Goal: Book appointment/travel/reservation

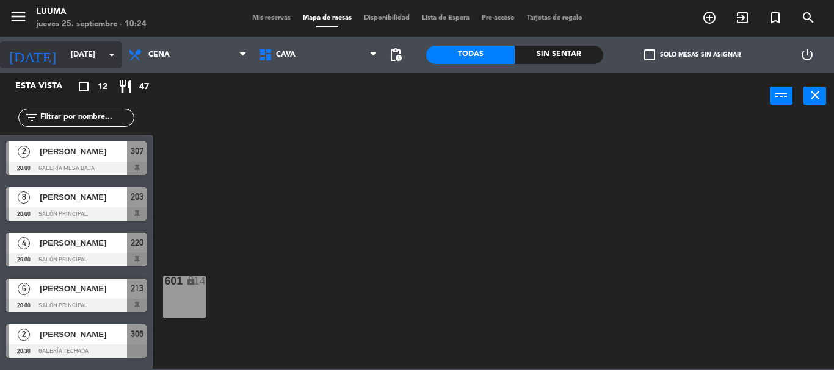
click at [109, 56] on icon "arrow_drop_down" at bounding box center [111, 55] width 15 height 15
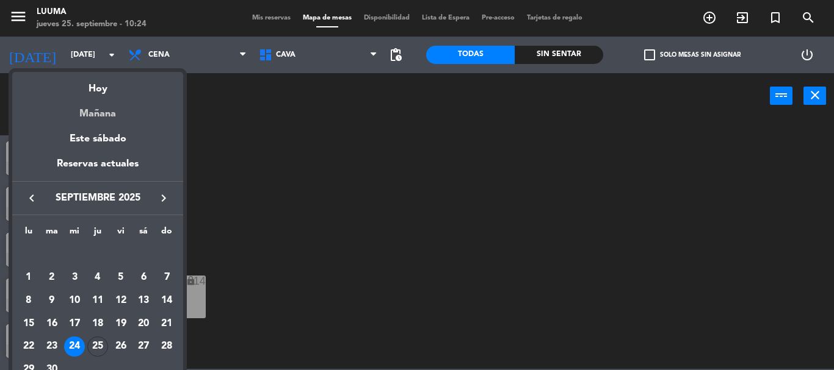
click at [88, 113] on div "Mañana" at bounding box center [97, 109] width 171 height 25
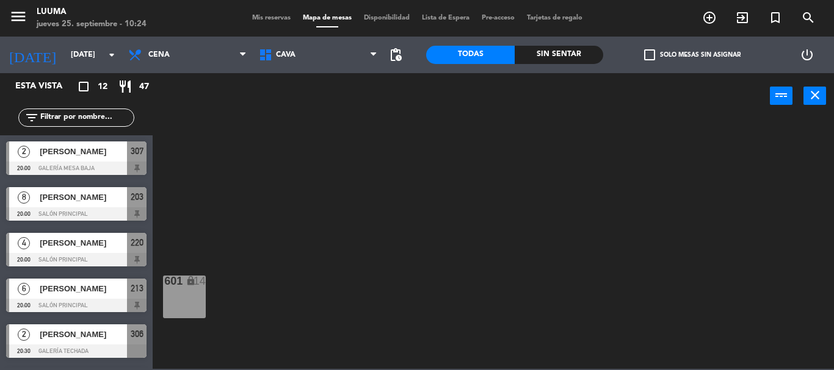
type input "[DATE]"
click at [208, 56] on span "Cena" at bounding box center [187, 55] width 131 height 27
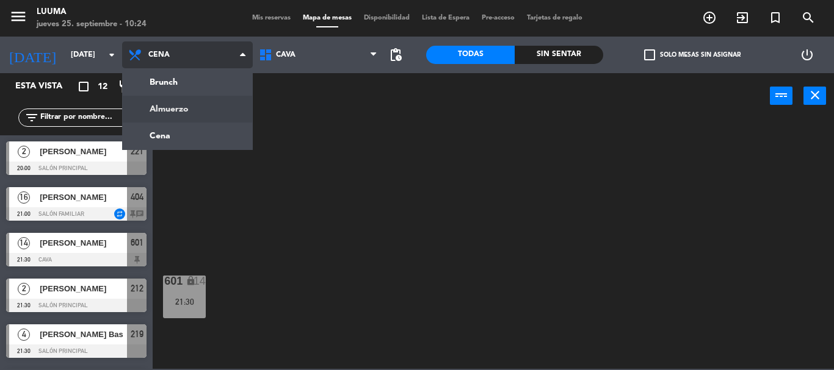
click at [173, 110] on ng-component "menu Luuma [DATE] 25. septiembre - 10:24 Mis reservas Mapa de mesas Disponibili…" at bounding box center [417, 184] width 834 height 369
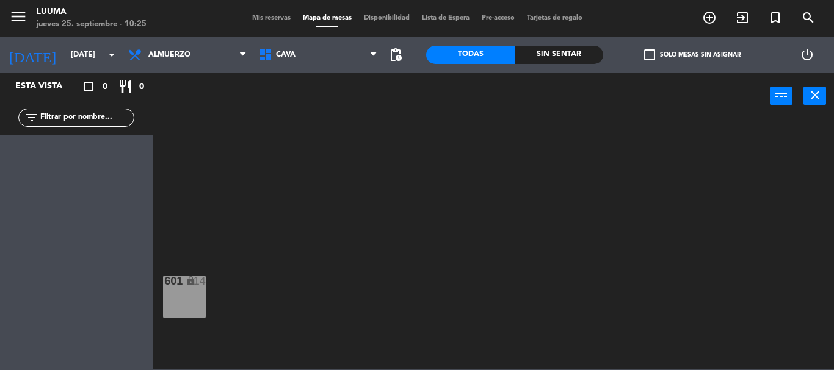
click at [265, 13] on div "Mis reservas Mapa de mesas Disponibilidad Lista de Espera Pre-acceso Tarjetas d…" at bounding box center [417, 18] width 342 height 11
click at [319, 18] on span "Mapa de mesas" at bounding box center [327, 18] width 61 height 7
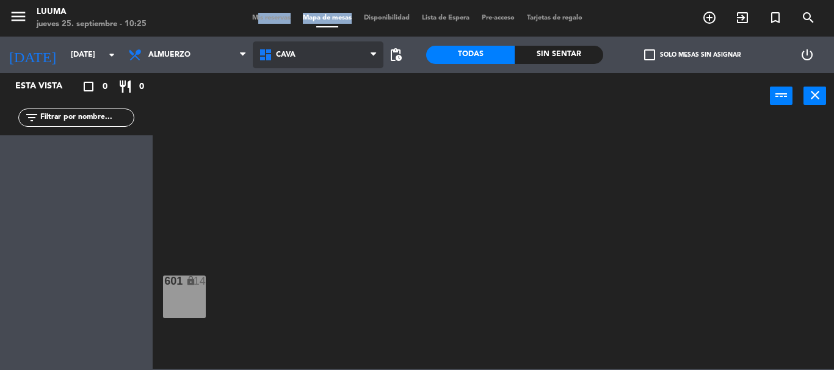
click at [328, 57] on span "Cava" at bounding box center [318, 55] width 131 height 27
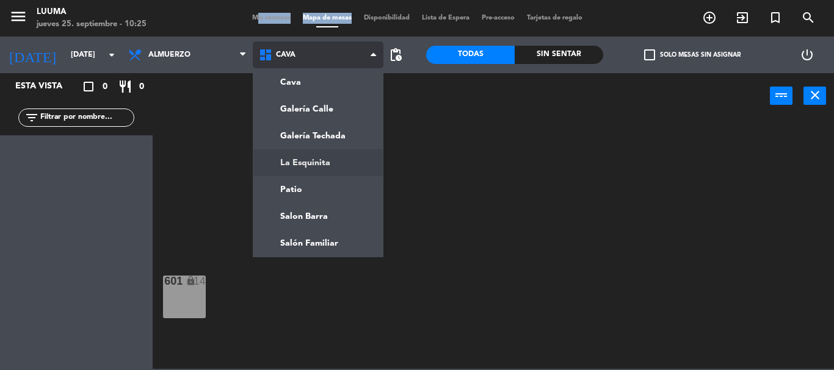
click at [303, 175] on ng-component "menu Luuma [DATE] 25. septiembre - 10:25 Mis reservas Mapa de mesas Disponibili…" at bounding box center [417, 184] width 834 height 369
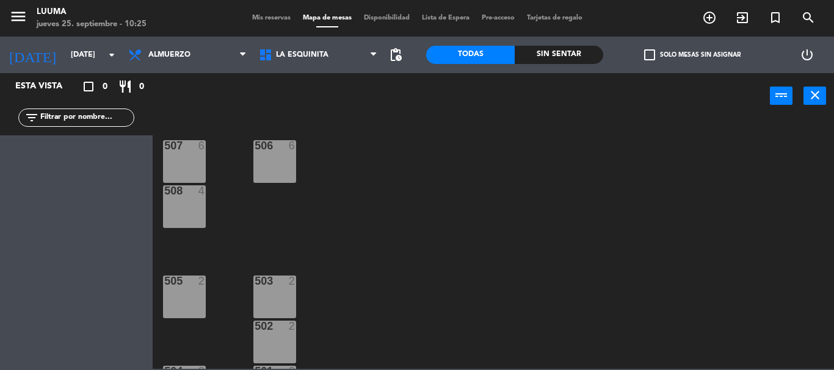
click at [175, 174] on div "507 6" at bounding box center [184, 161] width 43 height 43
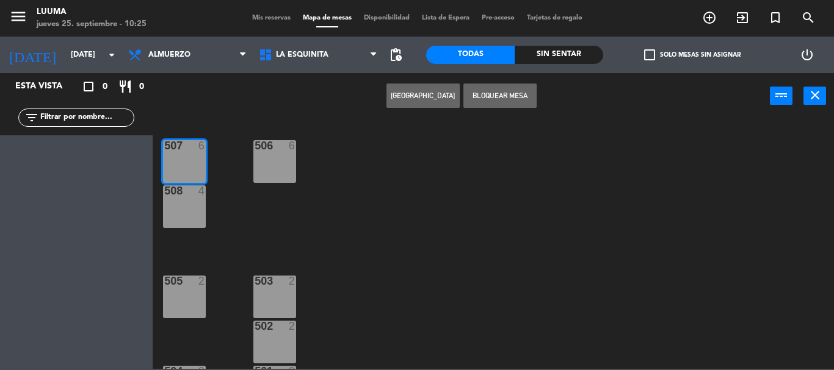
click at [392, 96] on button "[GEOGRAPHIC_DATA]" at bounding box center [422, 96] width 73 height 24
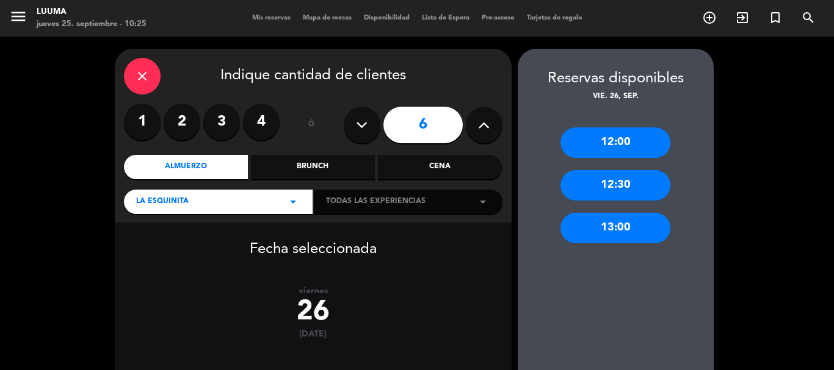
click at [473, 126] on button at bounding box center [484, 125] width 37 height 37
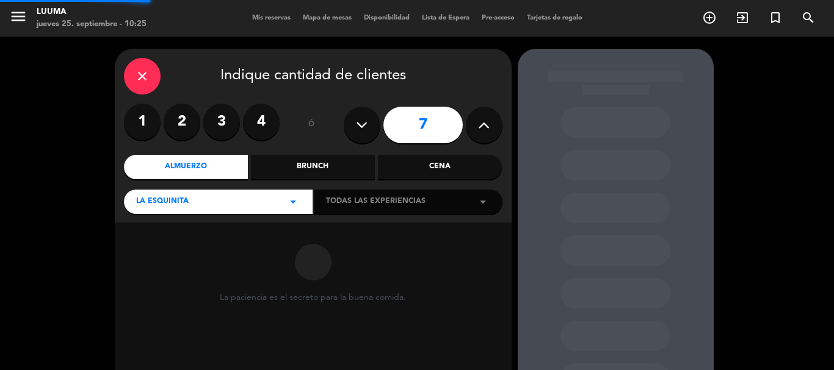
click at [474, 126] on button at bounding box center [484, 125] width 37 height 37
type input "8"
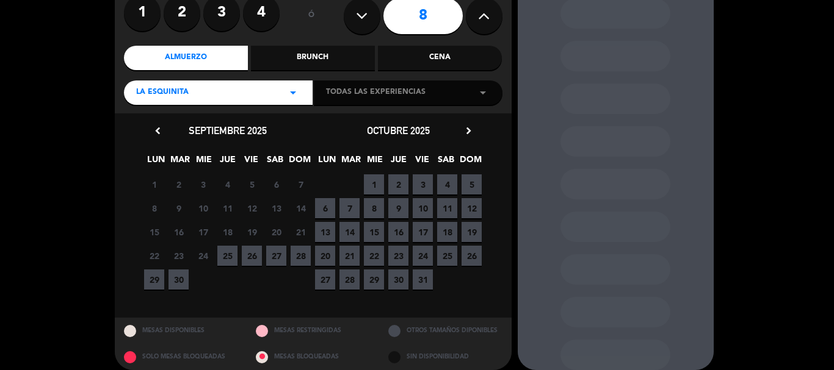
scroll to position [121, 0]
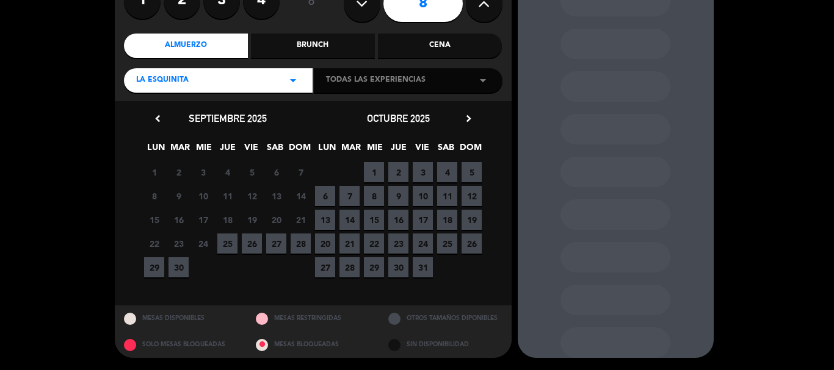
click at [255, 243] on span "26" at bounding box center [252, 244] width 20 height 20
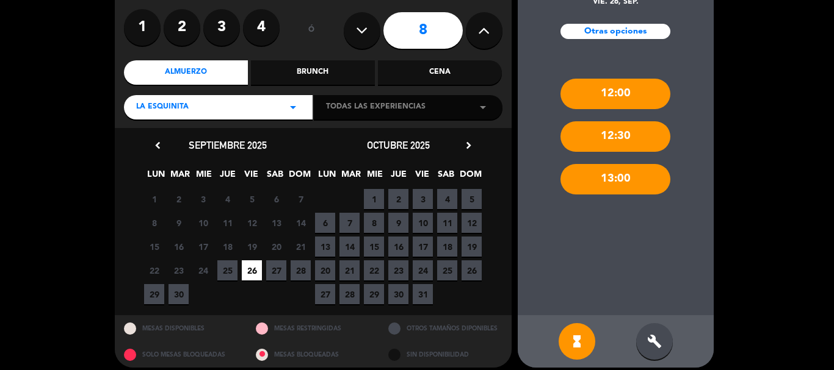
scroll to position [104, 0]
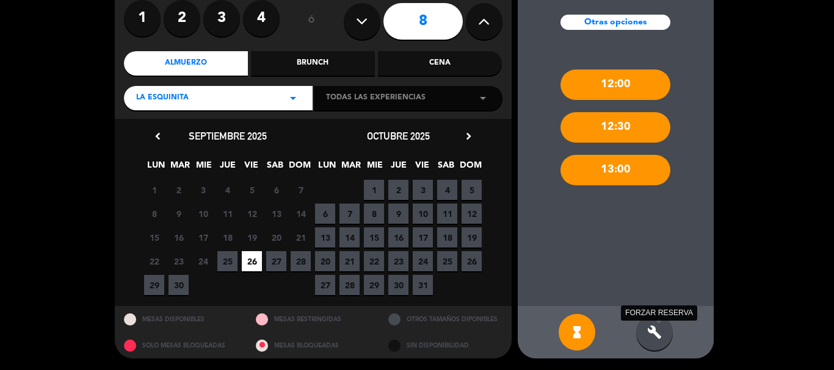
click at [654, 334] on icon "build" at bounding box center [654, 332] width 15 height 15
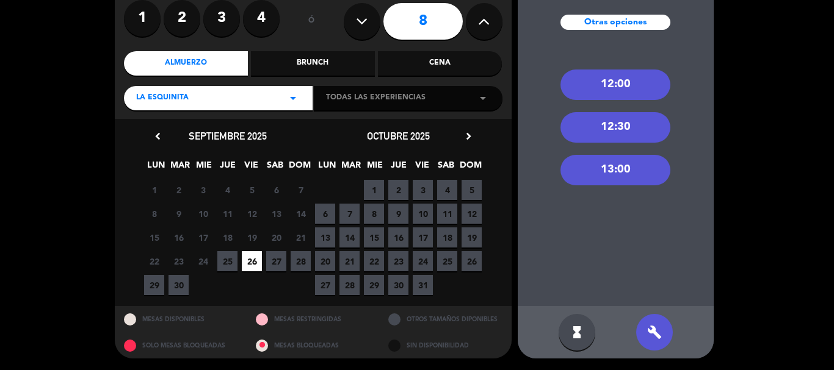
click at [615, 172] on div "13:00" at bounding box center [615, 170] width 110 height 31
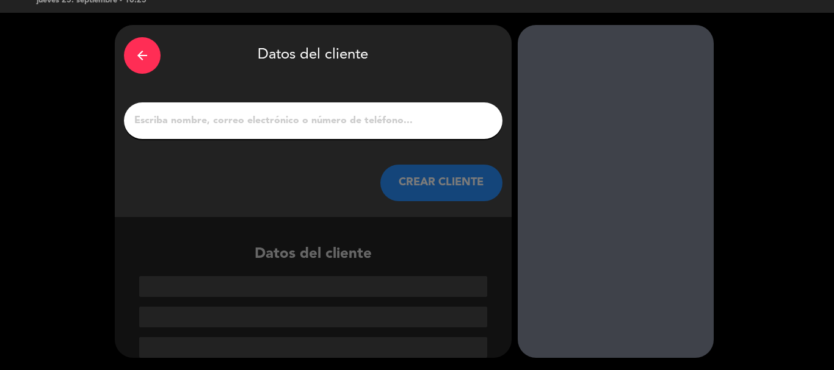
click at [263, 110] on div at bounding box center [313, 121] width 378 height 37
click at [262, 115] on input "1" at bounding box center [313, 120] width 360 height 17
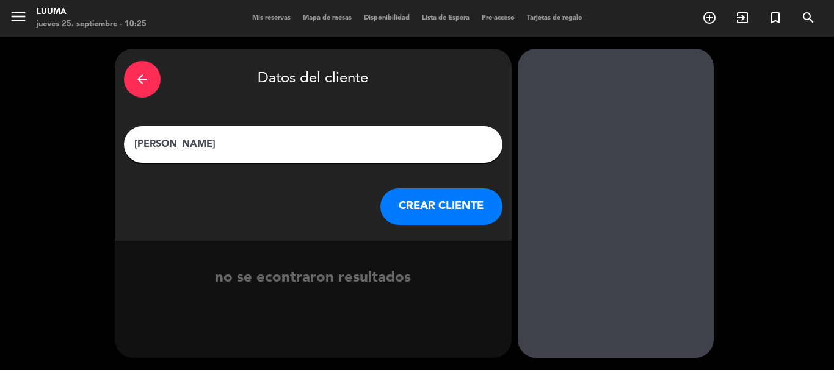
type input "[PERSON_NAME]"
click at [417, 211] on button "CREAR CLIENTE" at bounding box center [441, 207] width 122 height 37
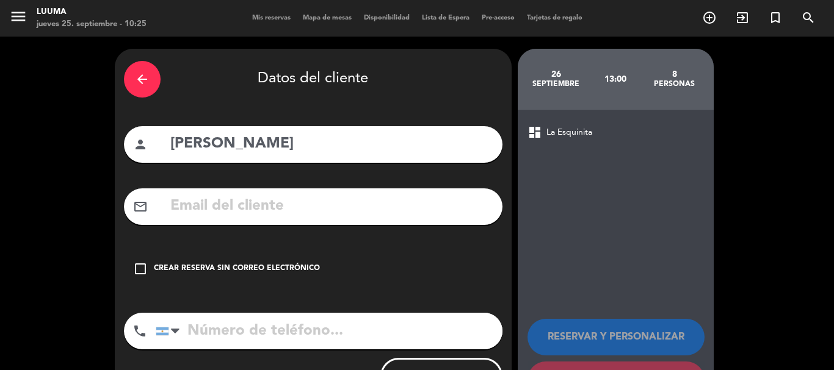
click at [273, 270] on div "Crear reserva sin correo electrónico" at bounding box center [237, 269] width 166 height 12
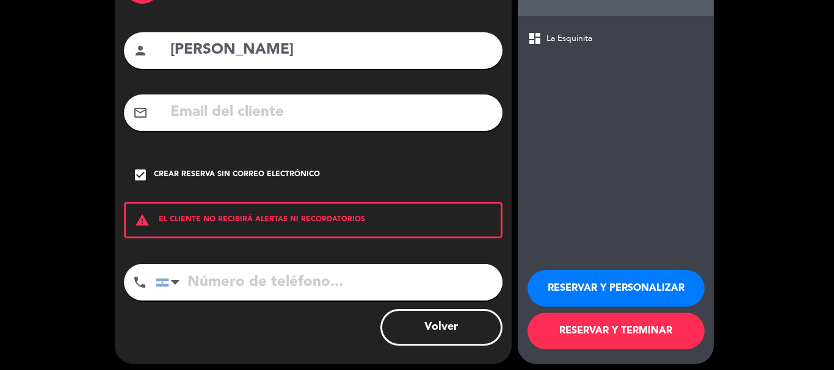
scroll to position [100, 0]
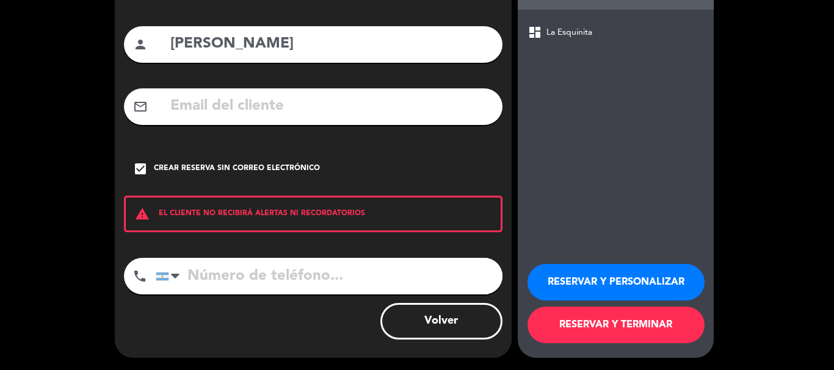
click at [583, 314] on button "RESERVAR Y TERMINAR" at bounding box center [615, 325] width 177 height 37
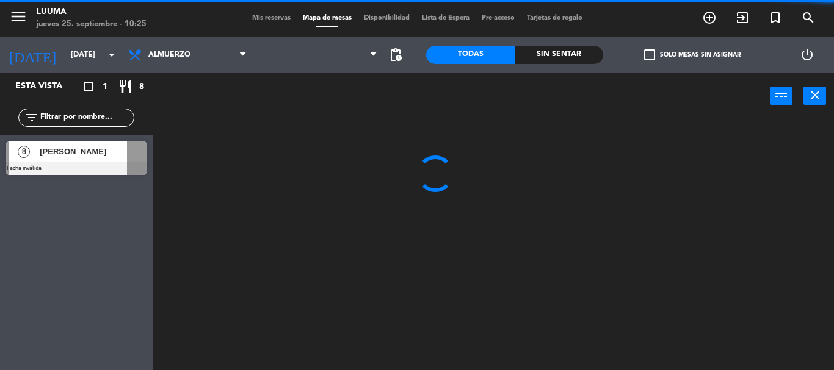
click at [72, 128] on div "filter_list" at bounding box center [76, 117] width 153 height 35
click at [70, 143] on div "[PERSON_NAME]" at bounding box center [82, 152] width 88 height 20
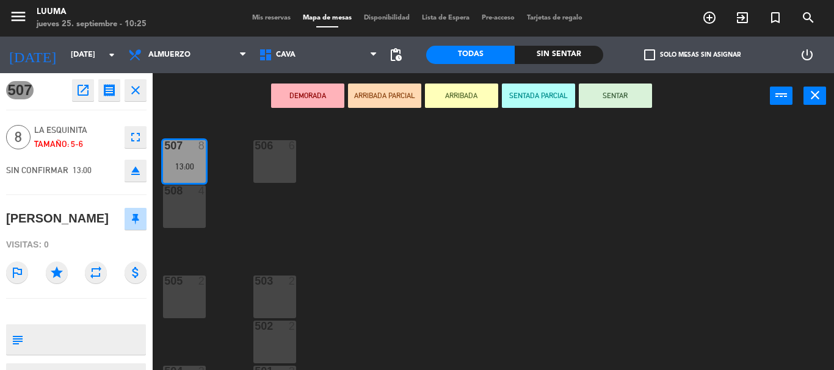
click at [58, 338] on textarea at bounding box center [86, 340] width 117 height 26
click at [57, 333] on textarea at bounding box center [86, 340] width 117 height 26
type textarea "13:30hs [PERSON_NAME]"
click at [81, 88] on icon "open_in_new" at bounding box center [83, 90] width 15 height 15
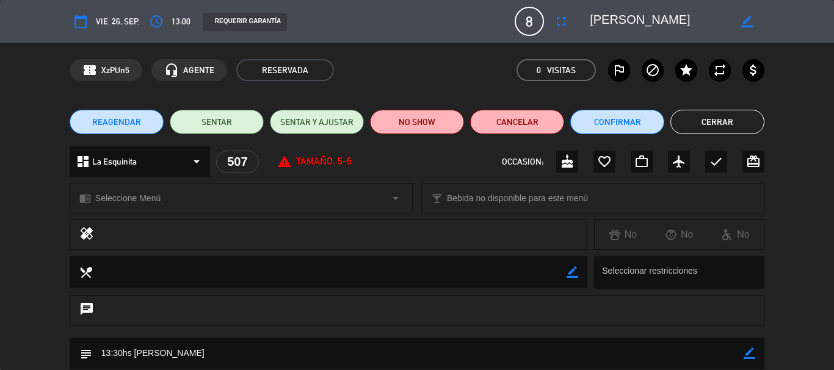
click at [703, 125] on button "Cerrar" at bounding box center [717, 122] width 94 height 24
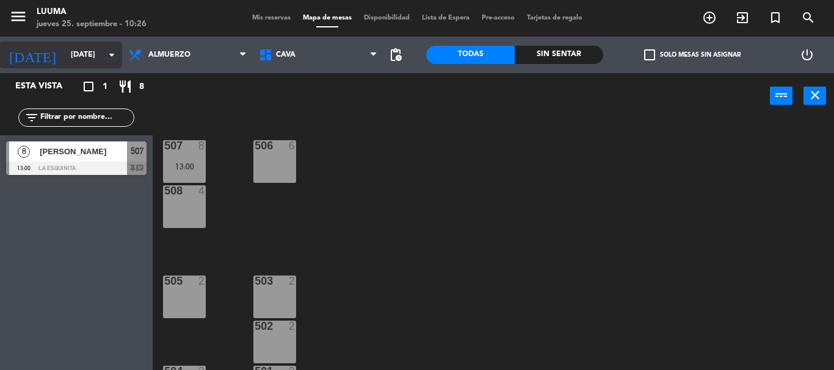
click at [65, 60] on input "[DATE]" at bounding box center [116, 55] width 103 height 21
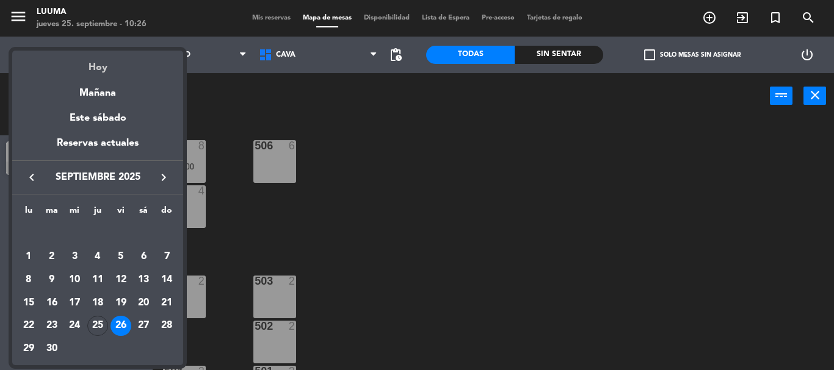
click at [102, 75] on div "Hoy" at bounding box center [97, 63] width 171 height 25
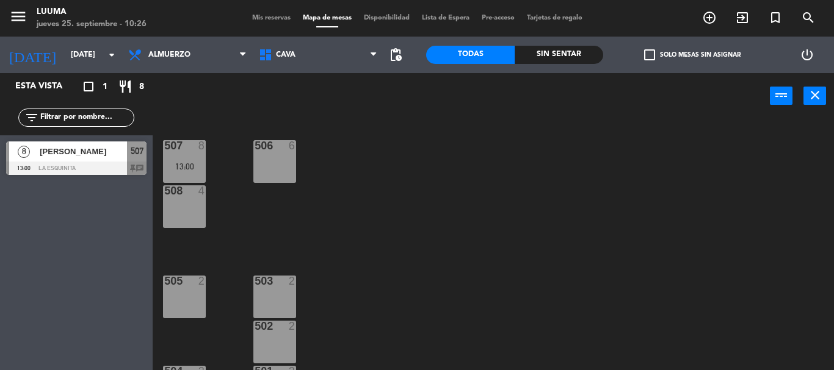
type input "[DEMOGRAPHIC_DATA][DATE]"
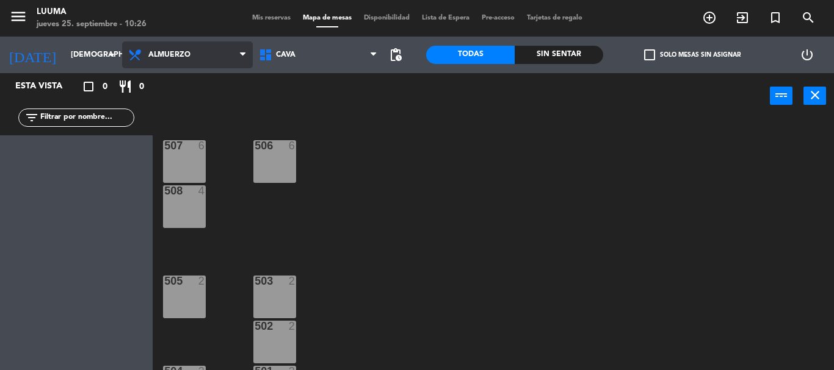
click at [187, 63] on span "Almuerzo" at bounding box center [187, 55] width 131 height 27
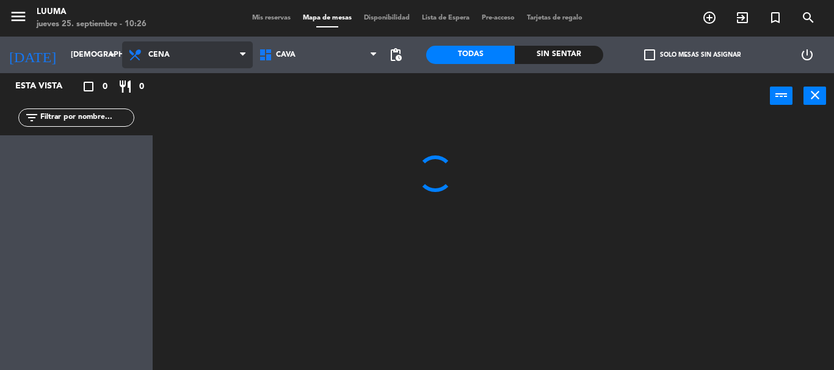
click at [160, 140] on ng-component "menu Luuma [DATE] 25. septiembre - 10:26 Mis reservas Mapa de mesas Disponibili…" at bounding box center [417, 185] width 834 height 370
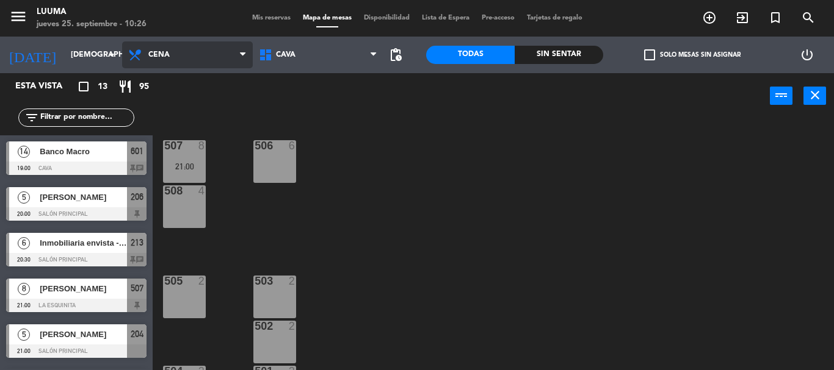
click at [178, 62] on span "Cena" at bounding box center [187, 55] width 131 height 27
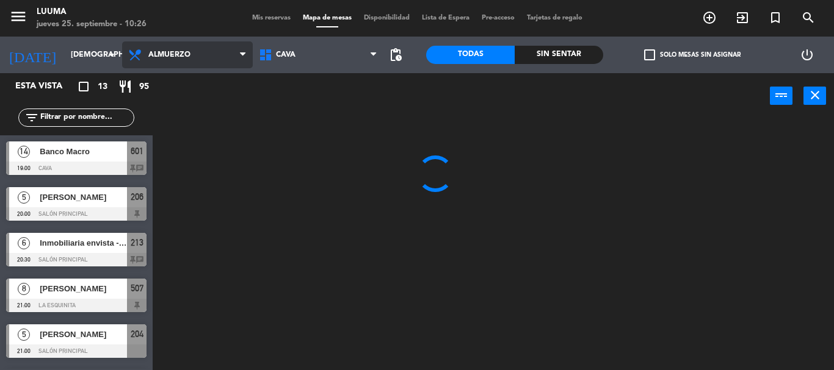
click at [184, 114] on ng-component "menu Luuma [DATE] 25. septiembre - 10:26 Mis reservas Mapa de mesas Disponibili…" at bounding box center [417, 185] width 834 height 370
